Goal: Entertainment & Leisure: Consume media (video, audio)

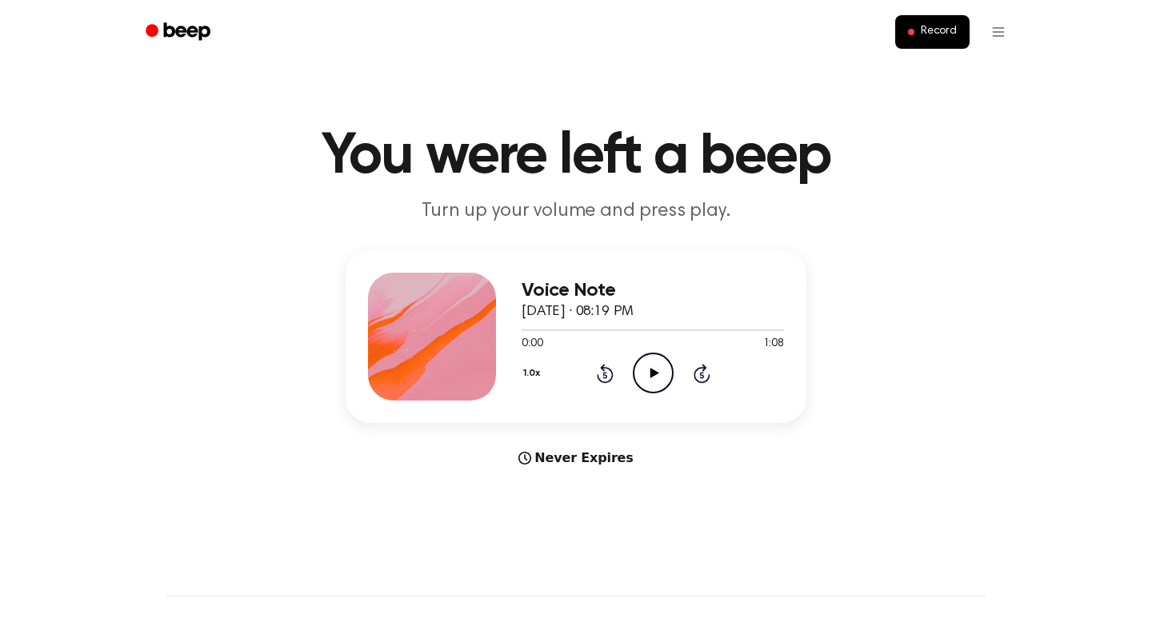
click at [649, 386] on icon "Play Audio" at bounding box center [653, 373] width 41 height 41
click at [643, 355] on circle at bounding box center [652, 373] width 39 height 39
click at [654, 367] on icon "Play Audio" at bounding box center [653, 373] width 41 height 41
click at [647, 368] on icon "Play Audio" at bounding box center [653, 373] width 41 height 41
click at [657, 364] on icon "Pause Audio" at bounding box center [653, 373] width 41 height 41
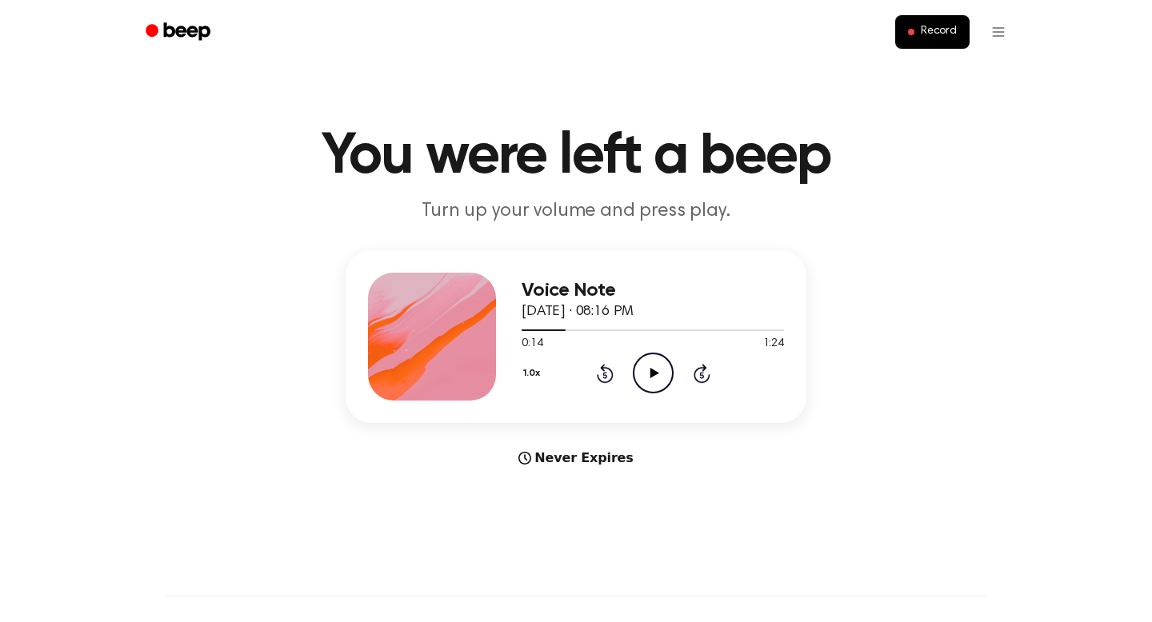
click at [655, 366] on icon "Play Audio" at bounding box center [653, 373] width 41 height 41
click at [658, 379] on icon "Pause Audio" at bounding box center [653, 373] width 41 height 41
